Goal: Check status: Check status

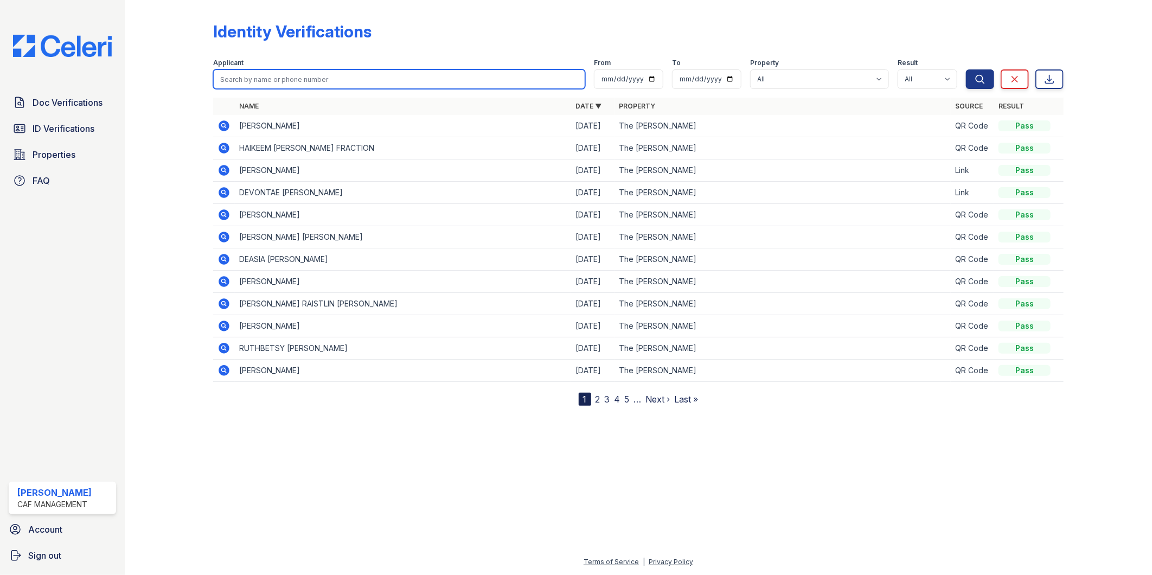
click at [267, 82] on input "search" at bounding box center [399, 79] width 373 height 20
type input "jasmine"
click at [966, 69] on button "Search" at bounding box center [980, 79] width 28 height 20
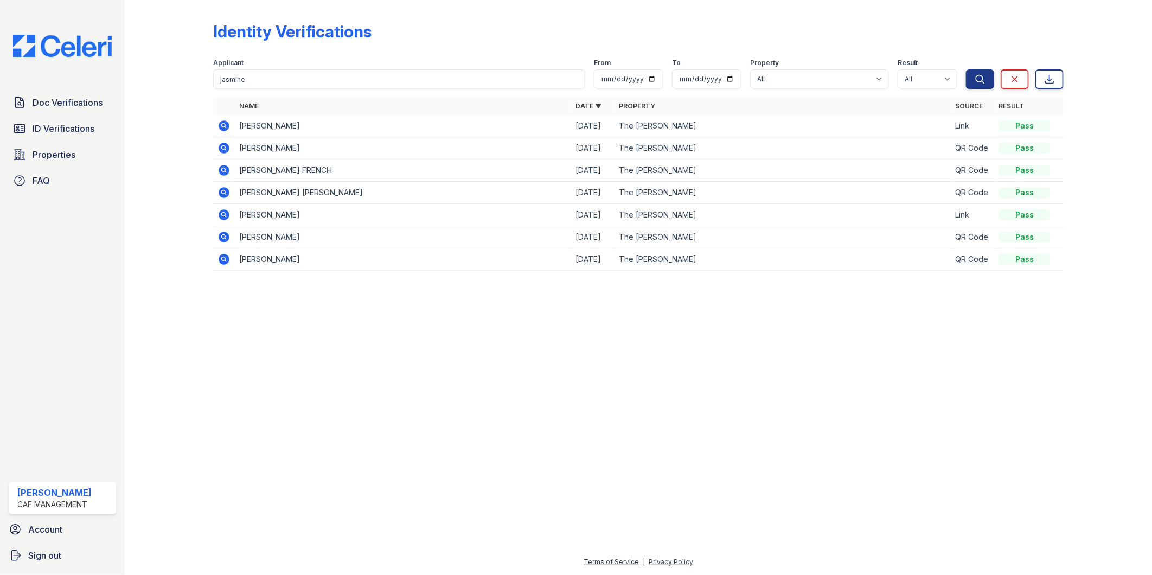
click at [224, 123] on icon at bounding box center [224, 125] width 13 height 13
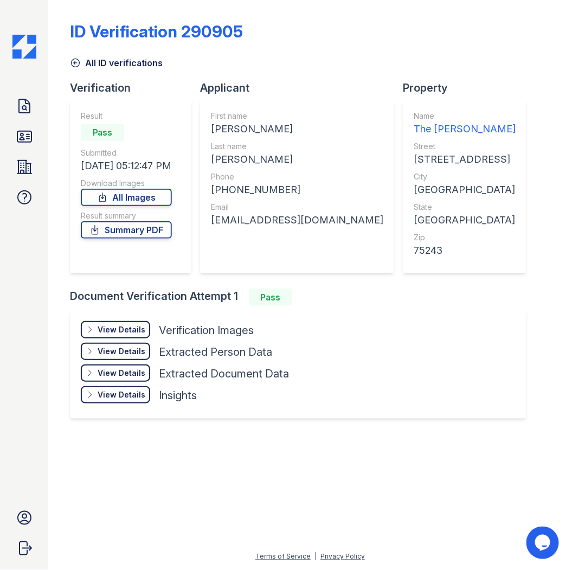
drag, startPoint x: 157, startPoint y: 227, endPoint x: 192, endPoint y: 2, distance: 227.3
click at [157, 227] on link "Summary PDF" at bounding box center [126, 229] width 91 height 17
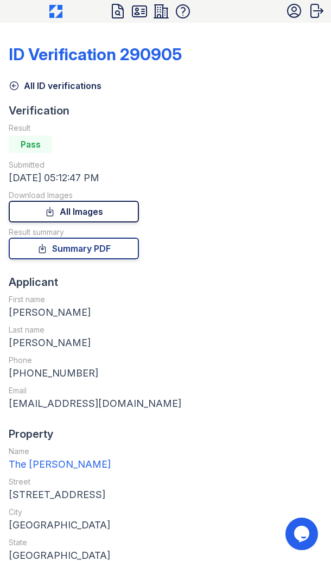
drag, startPoint x: 110, startPoint y: 214, endPoint x: 114, endPoint y: 208, distance: 7.4
click at [110, 214] on link "All Images" at bounding box center [74, 212] width 130 height 22
